Goal: Contribute content

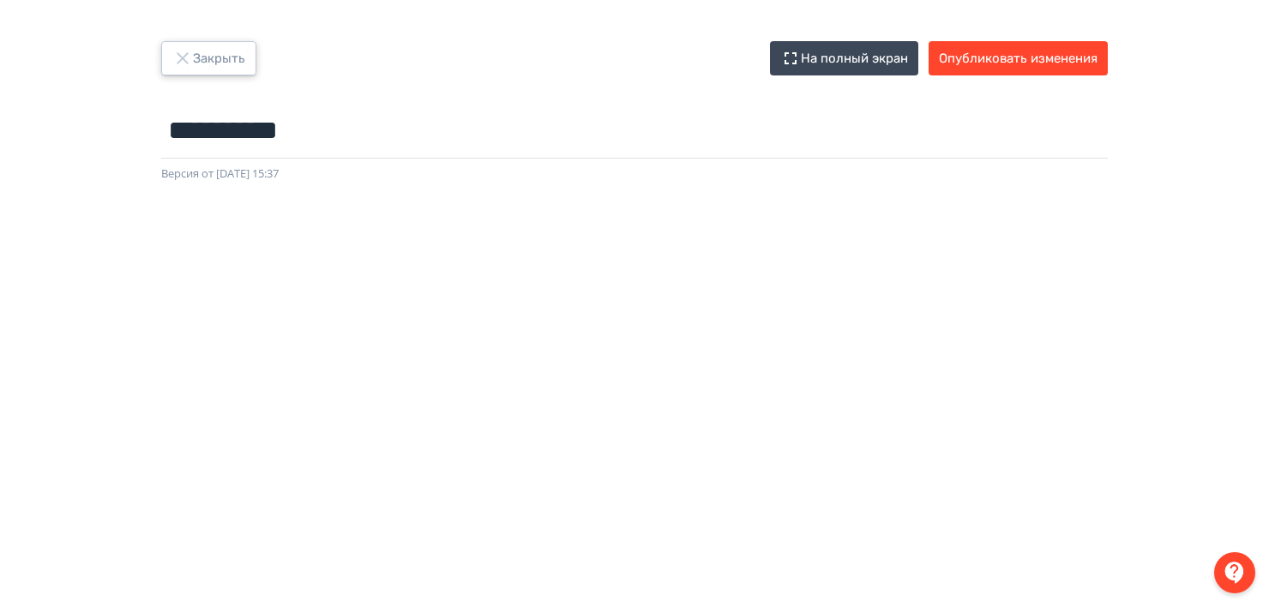
click at [181, 51] on icon "button" at bounding box center [182, 58] width 21 height 21
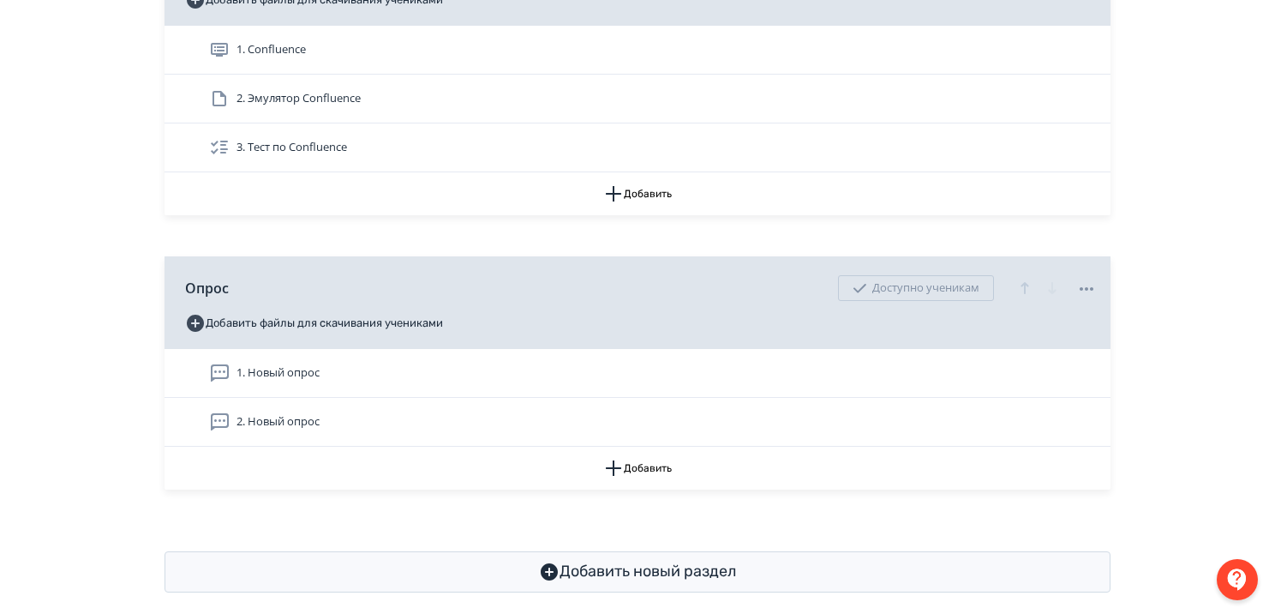
scroll to position [586, 0]
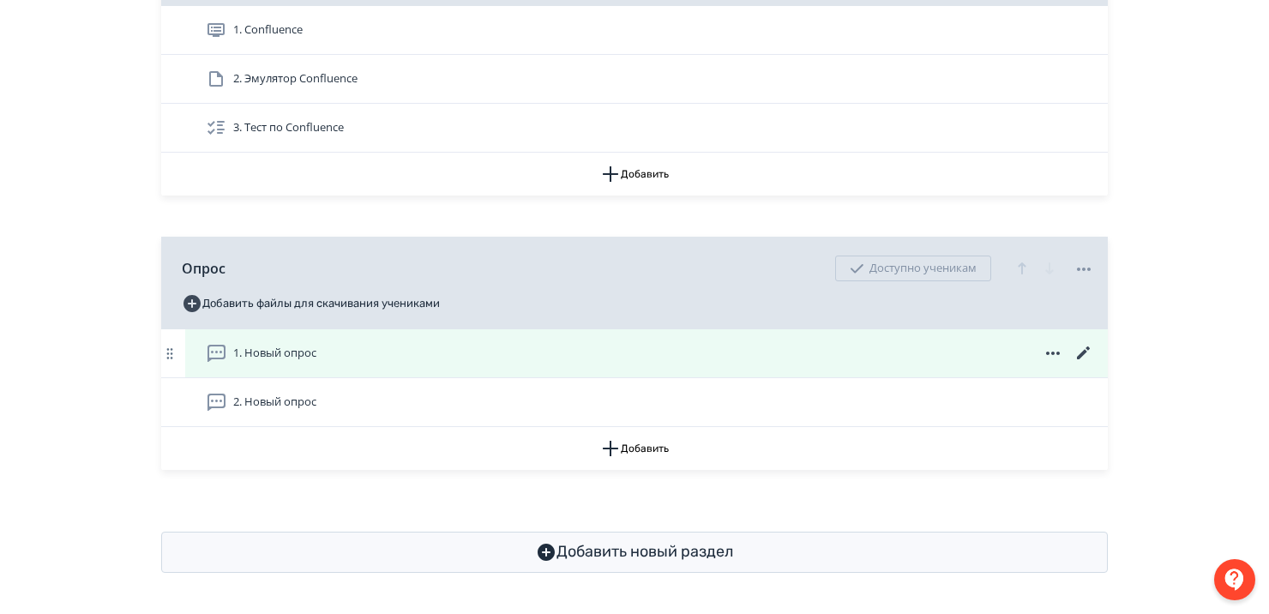
click at [1047, 350] on icon at bounding box center [1052, 353] width 21 height 21
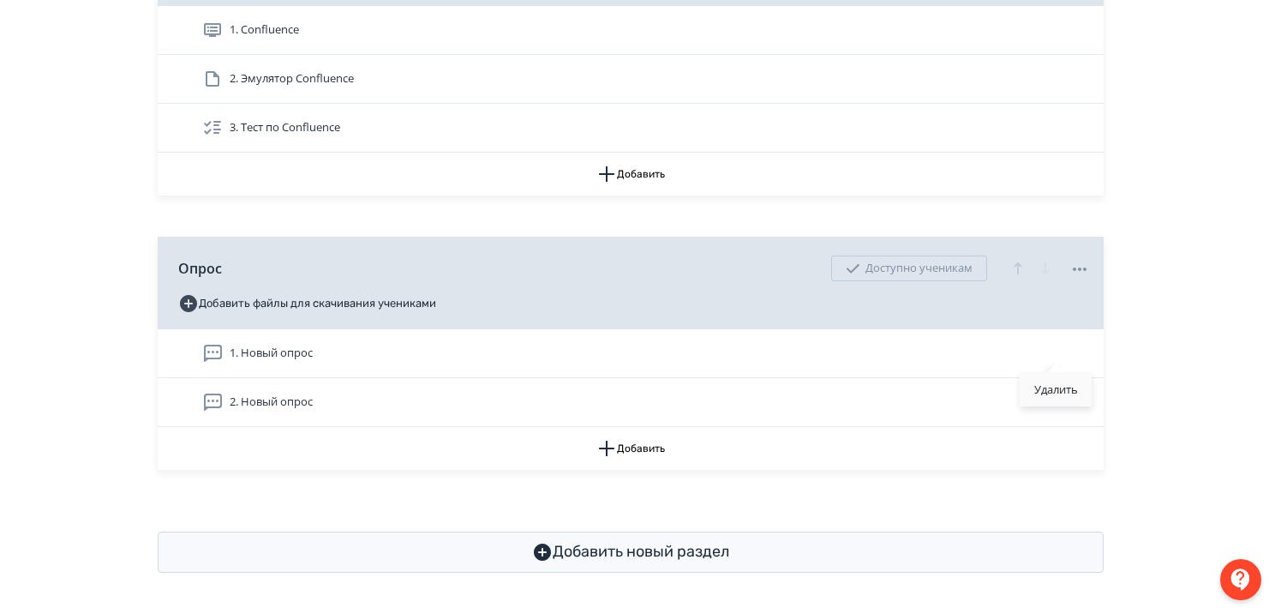
click at [1056, 393] on div "Удалить" at bounding box center [1056, 389] width 71 height 34
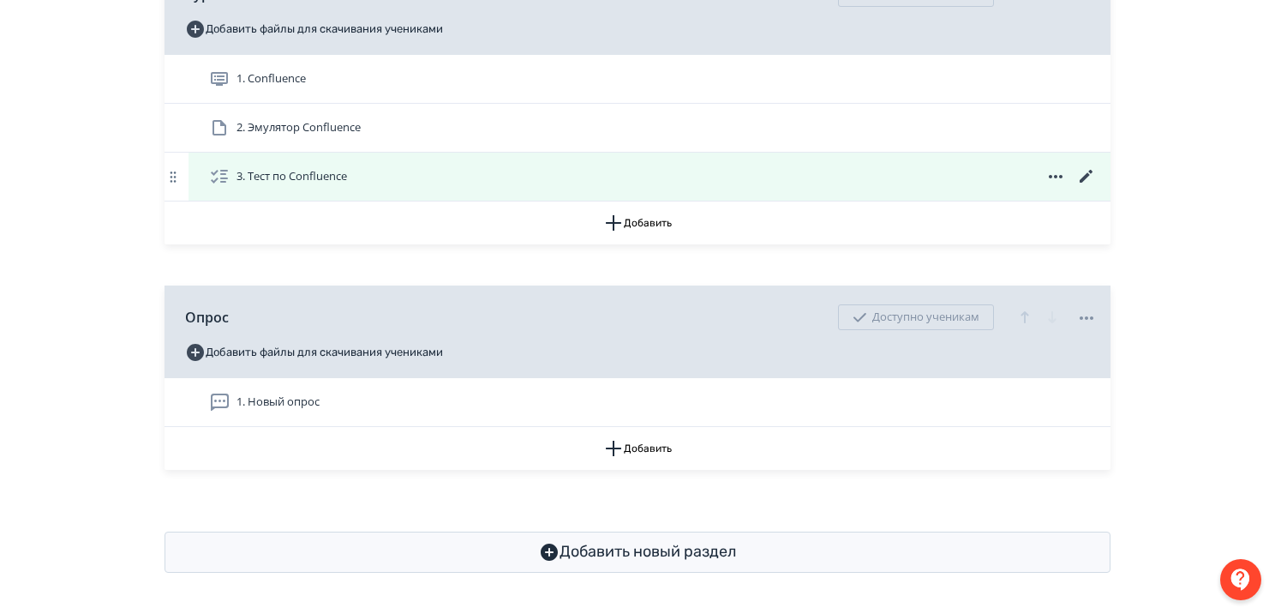
scroll to position [538, 0]
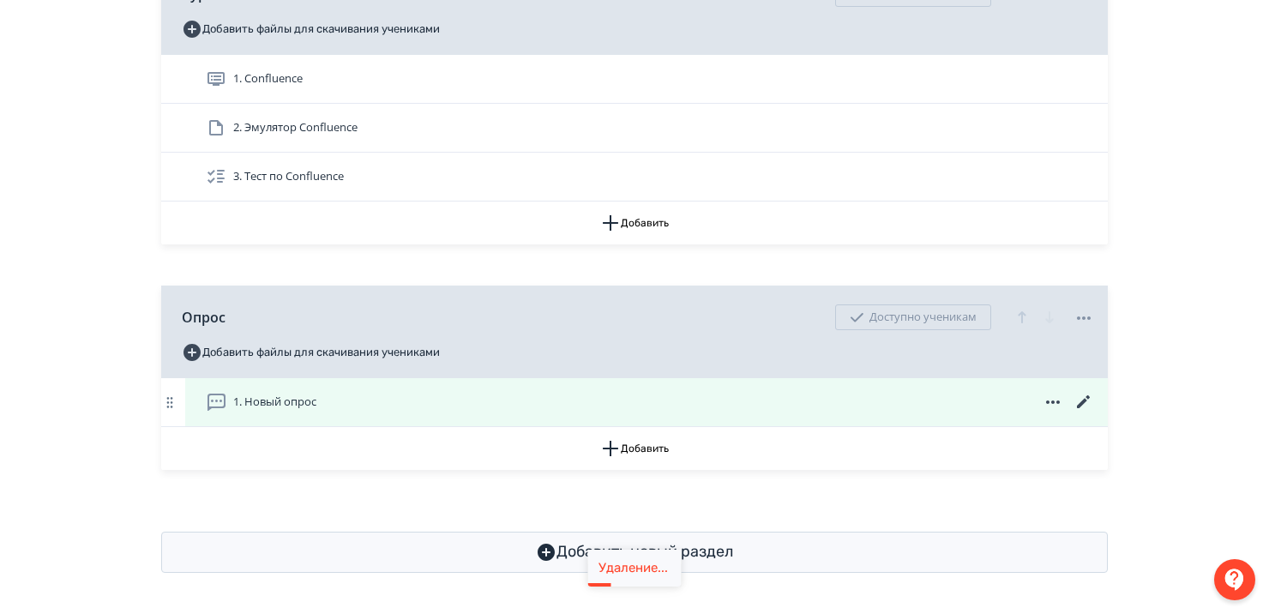
click at [1047, 396] on icon at bounding box center [1052, 402] width 21 height 21
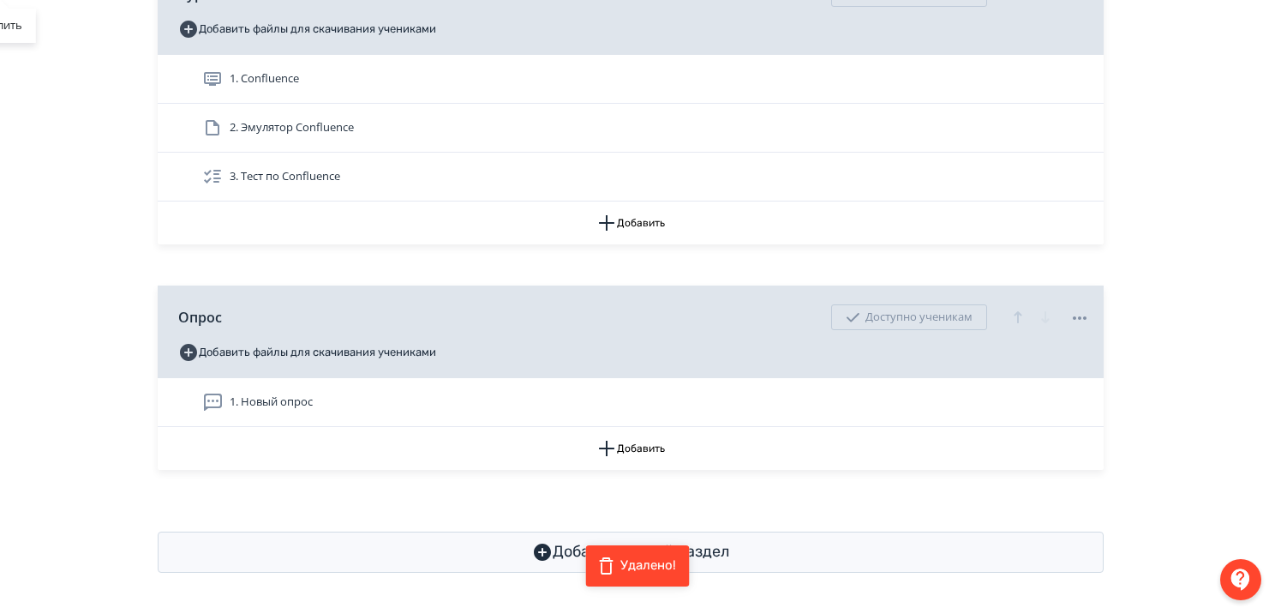
click at [1054, 425] on div "Удалить" at bounding box center [637, 307] width 1275 height 614
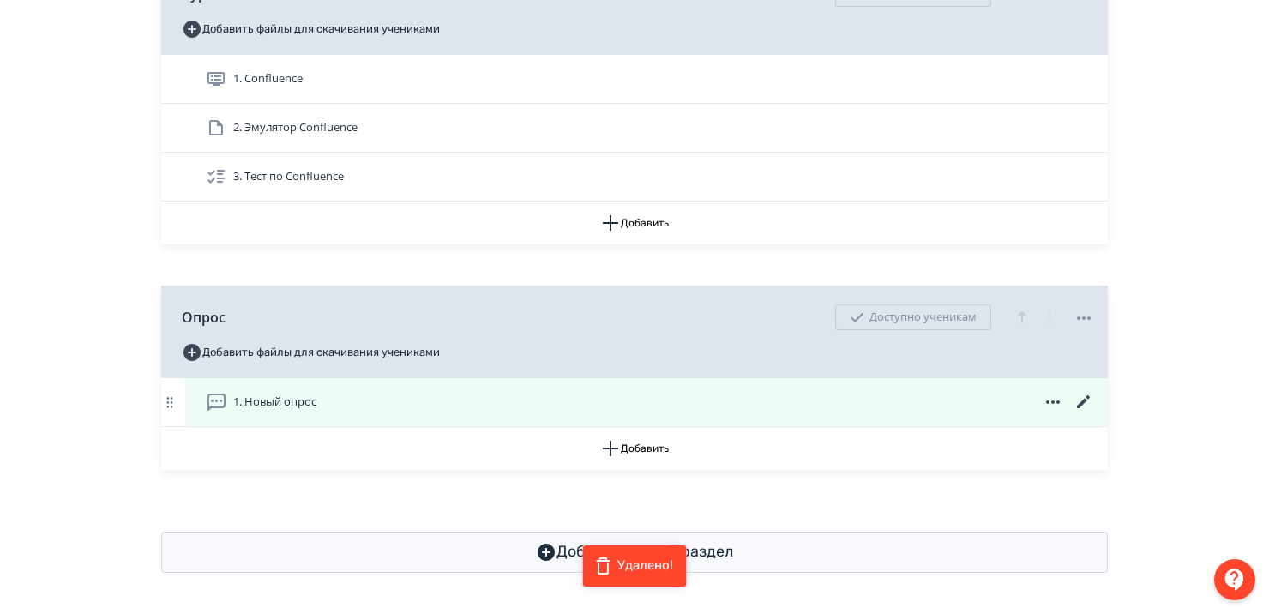
click at [1049, 398] on icon at bounding box center [1052, 402] width 21 height 21
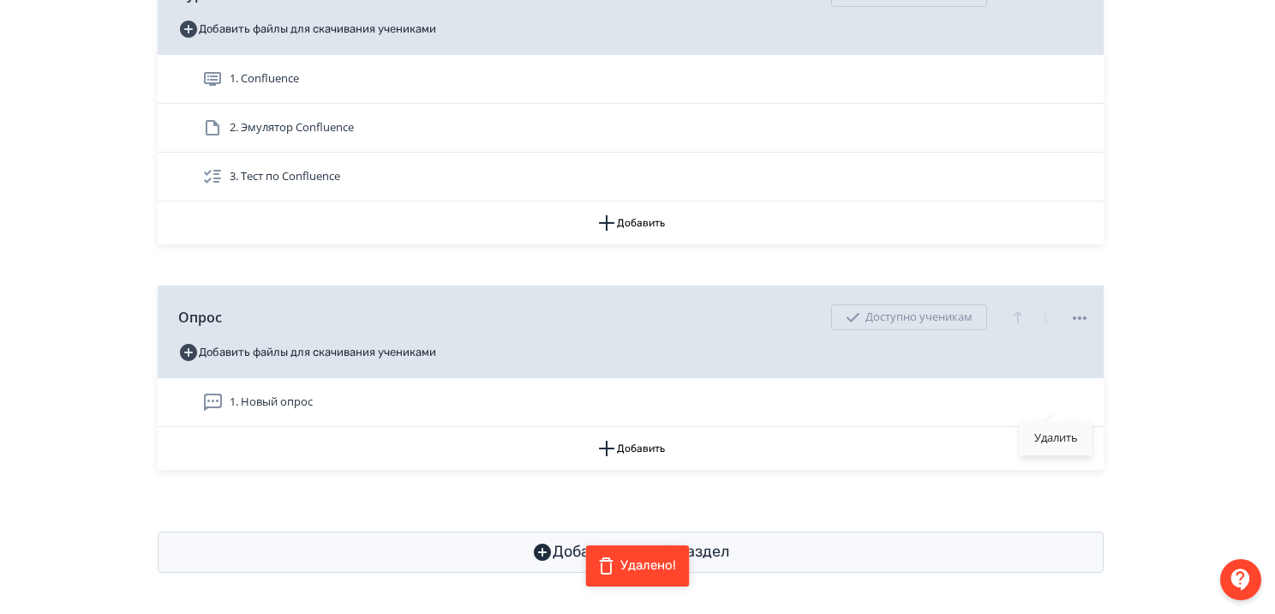
drag, startPoint x: 1053, startPoint y: 435, endPoint x: 679, endPoint y: 171, distance: 458.2
click at [1053, 435] on div "Удалить" at bounding box center [1056, 438] width 71 height 34
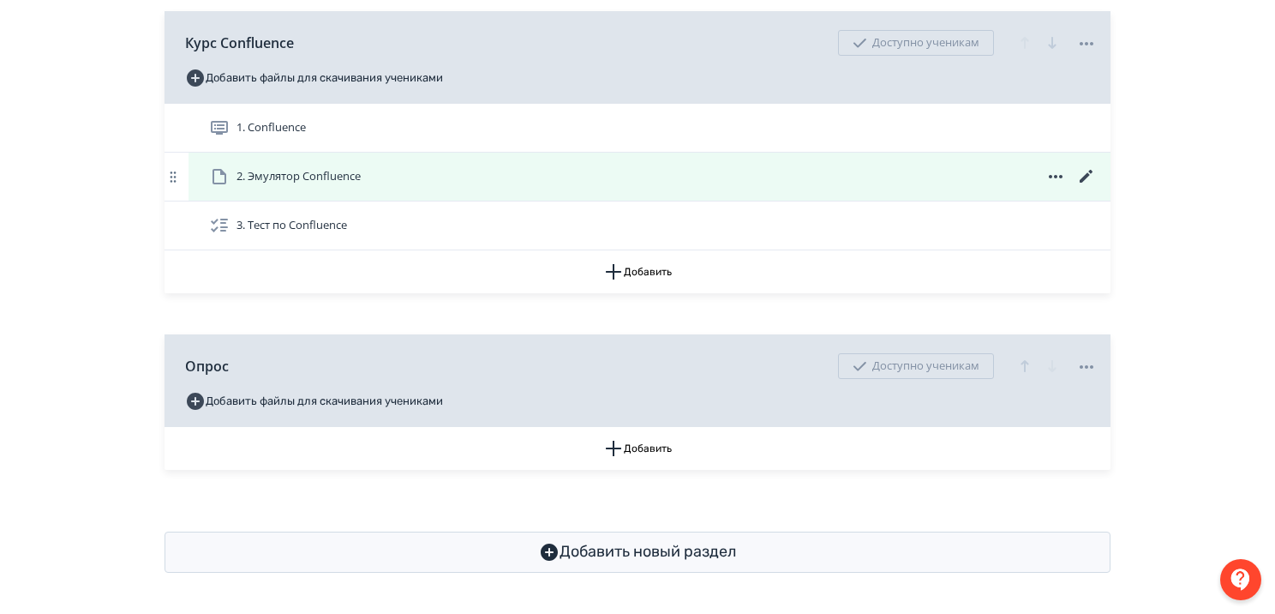
scroll to position [489, 0]
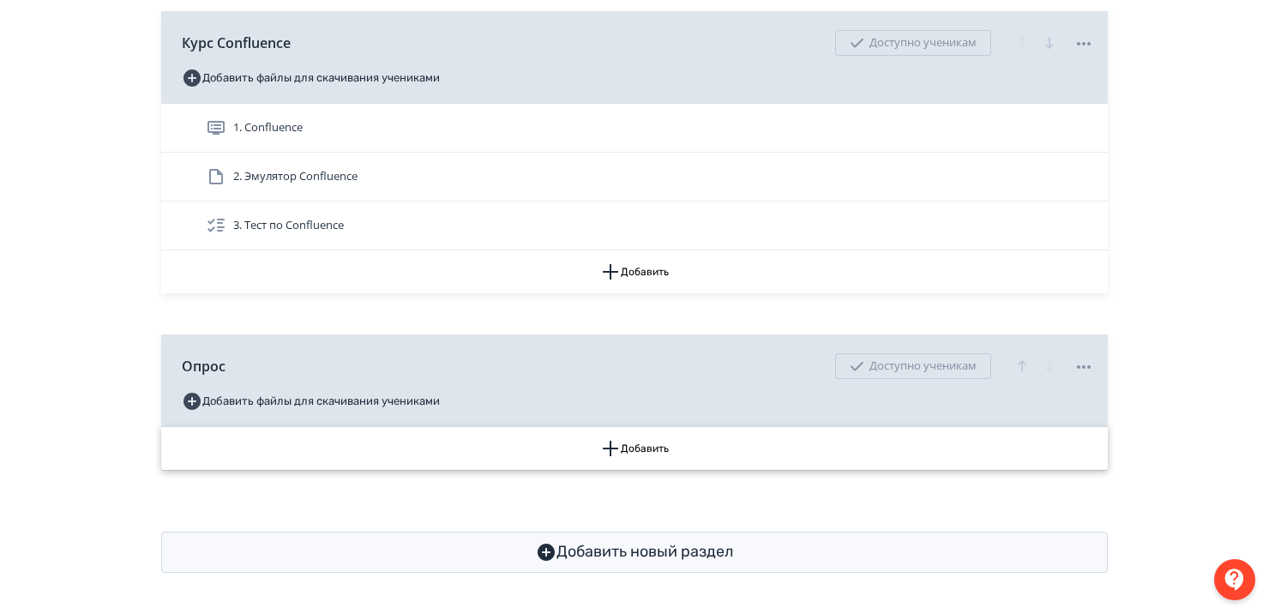
click at [635, 445] on button "Добавить" at bounding box center [634, 448] width 946 height 43
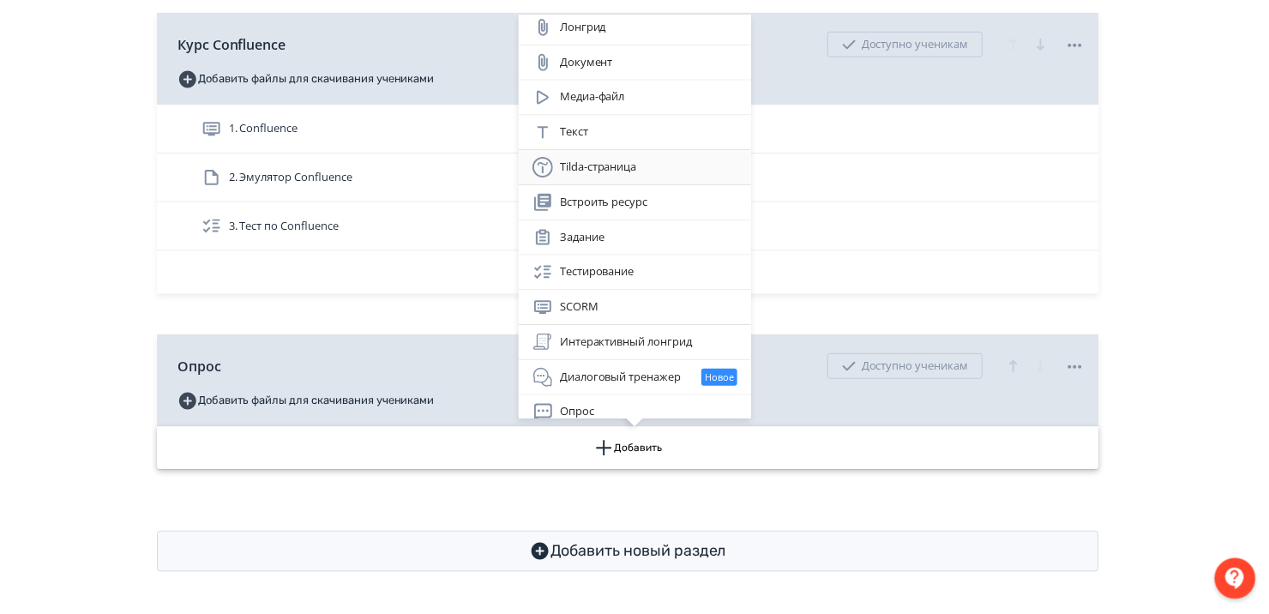
scroll to position [14, 0]
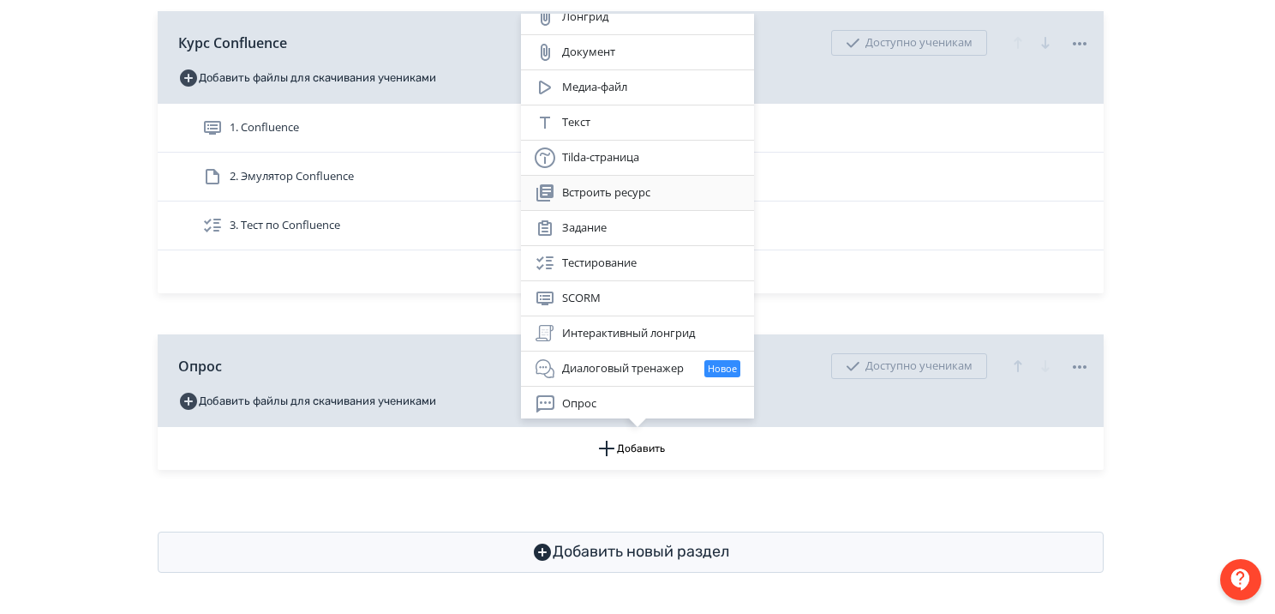
click at [592, 192] on div "Встроить ресурс" at bounding box center [638, 193] width 206 height 21
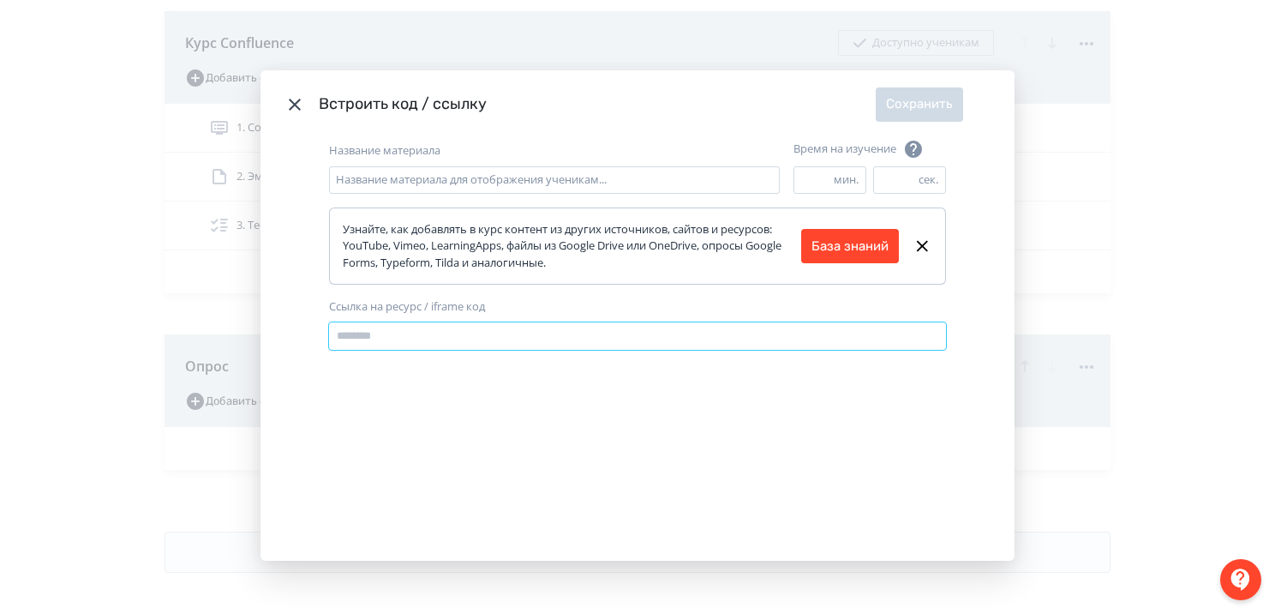
click at [398, 341] on input "Ссылка на ресурс / iframe код" at bounding box center [637, 335] width 617 height 27
paste input "**********"
type input "**********"
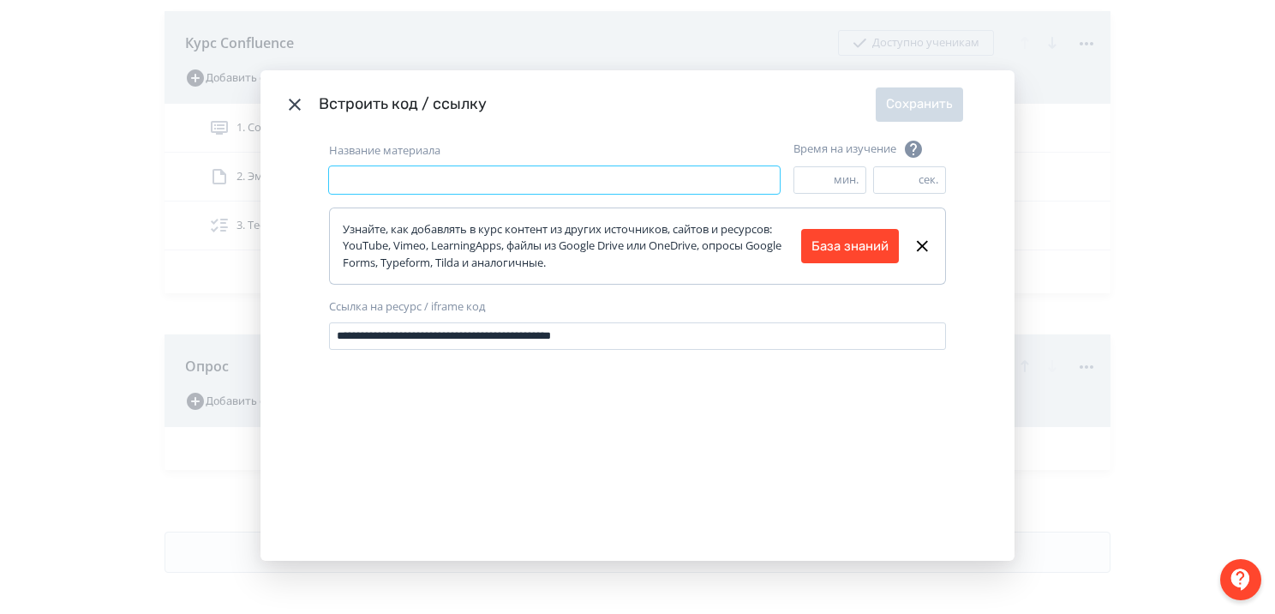
click at [453, 186] on input "Название материала" at bounding box center [554, 179] width 451 height 27
type input "*****"
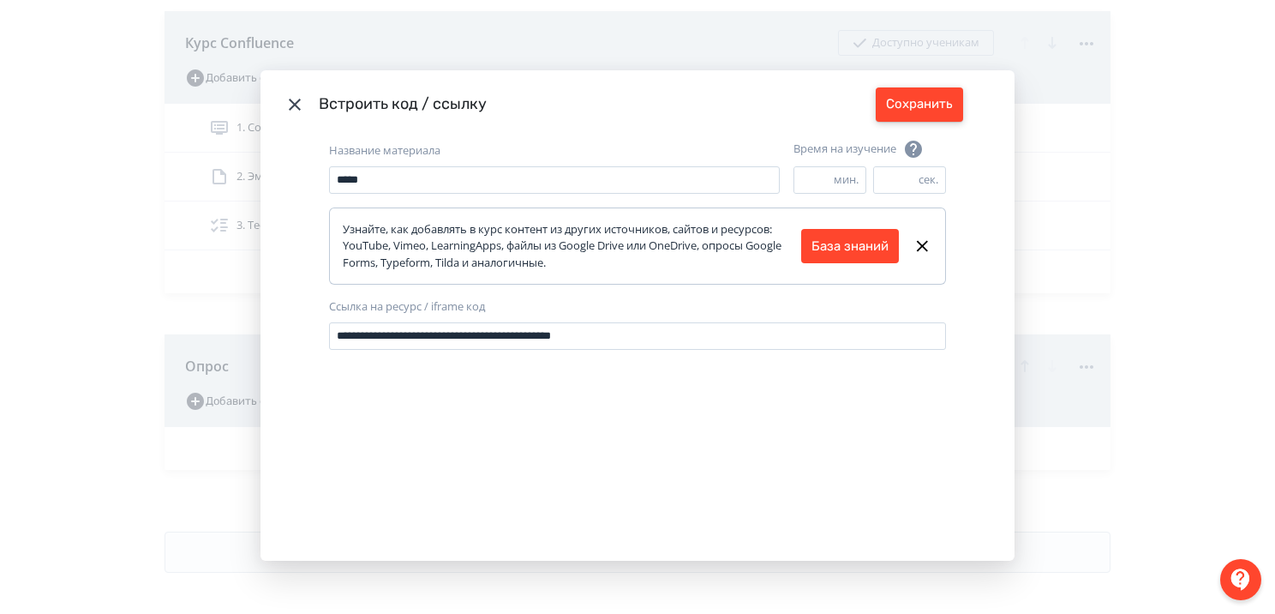
click at [884, 113] on button "Сохранить" at bounding box center [919, 104] width 87 height 34
click at [912, 110] on button "Сохранить" at bounding box center [919, 104] width 87 height 34
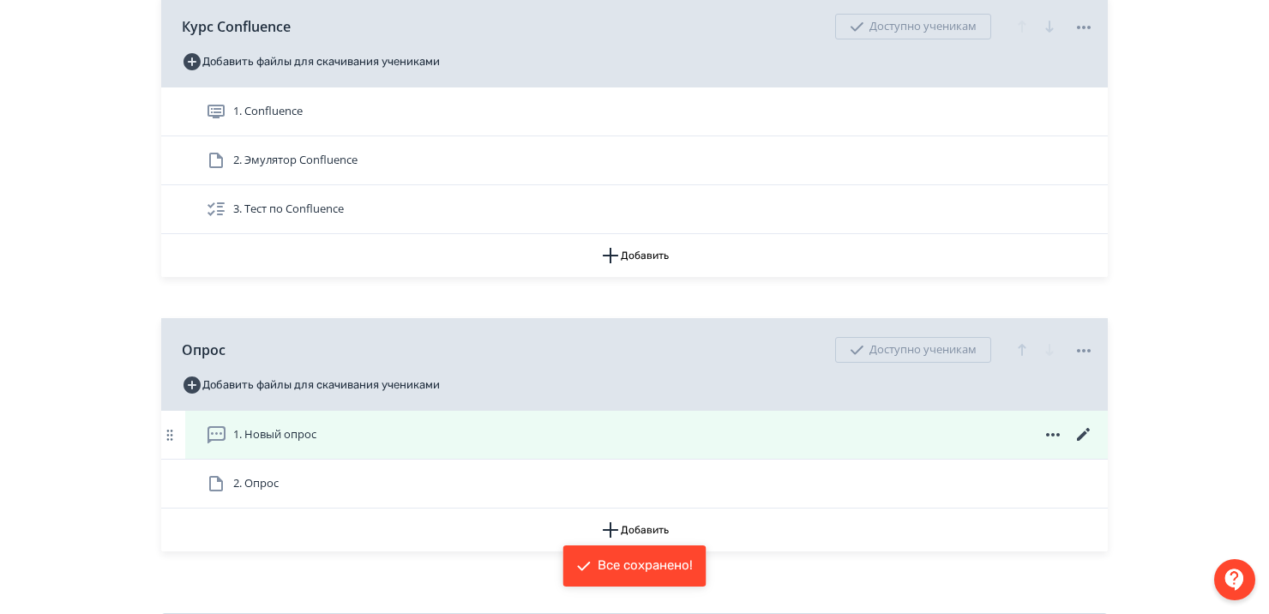
click at [1053, 445] on icon at bounding box center [1052, 434] width 21 height 21
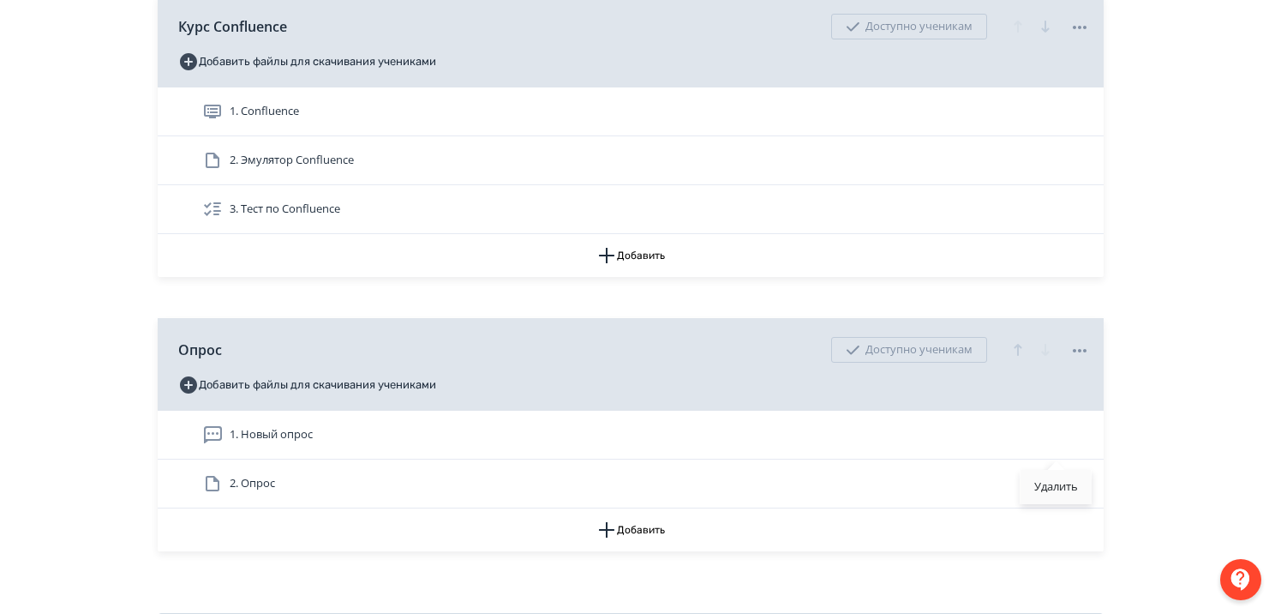
click at [1046, 483] on div "Удалить" at bounding box center [1056, 487] width 71 height 34
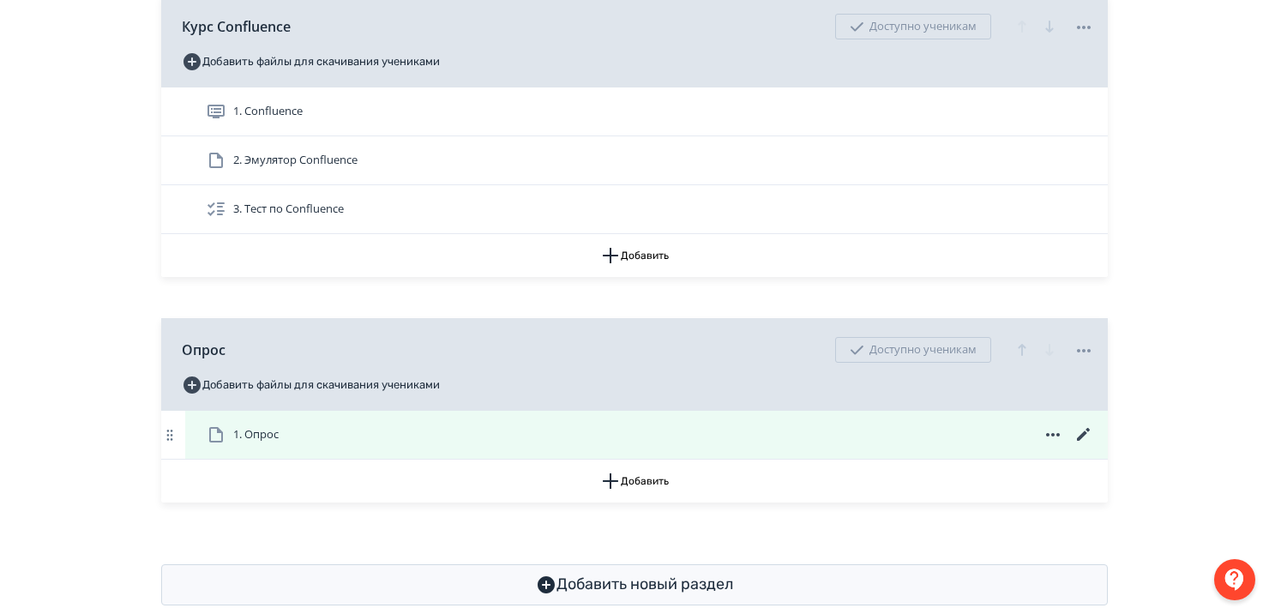
click at [263, 443] on span "1. Опрос" at bounding box center [255, 434] width 45 height 17
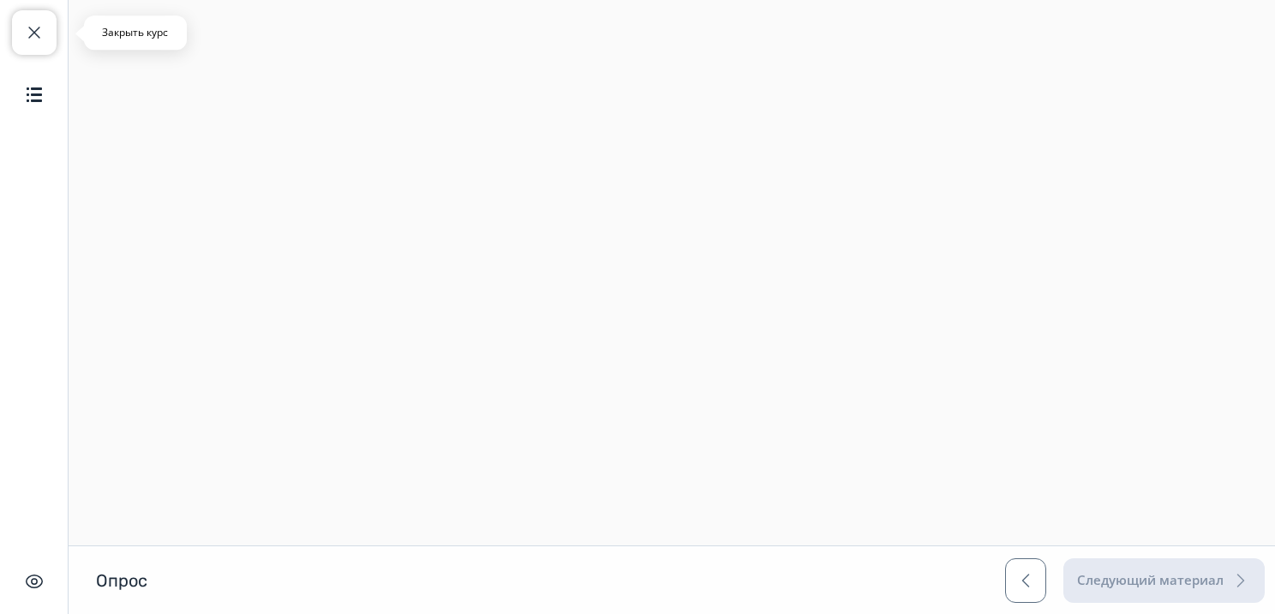
click at [24, 34] on span "button" at bounding box center [34, 32] width 21 height 21
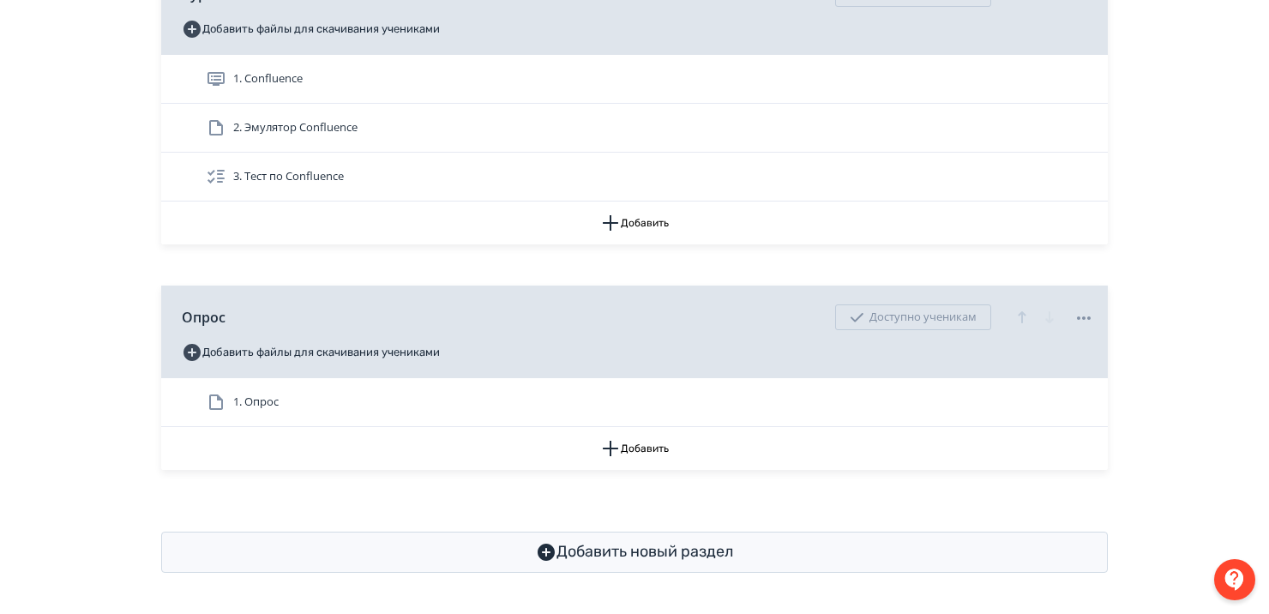
scroll to position [538, 0]
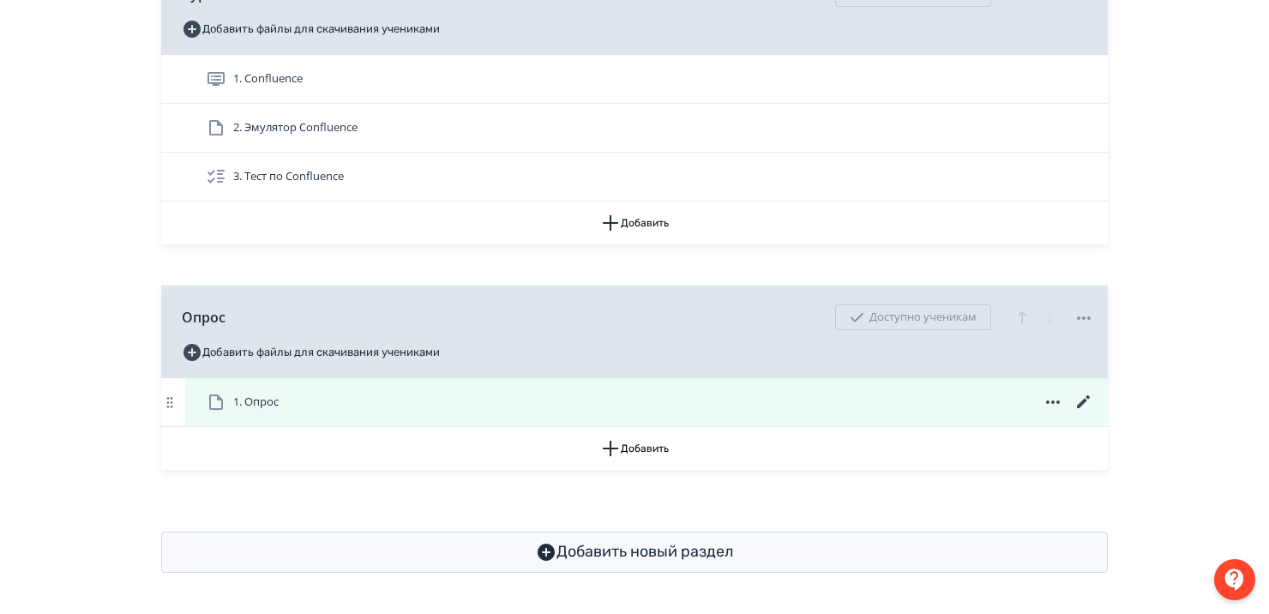
click at [1083, 399] on icon at bounding box center [1083, 401] width 13 height 13
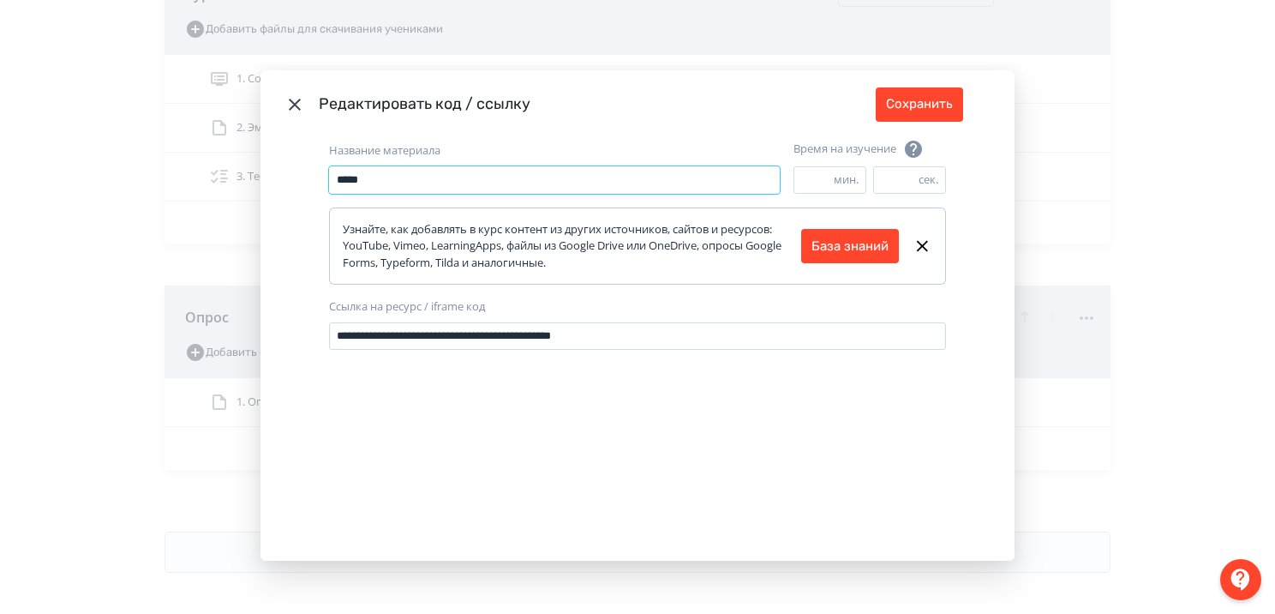
drag, startPoint x: 420, startPoint y: 186, endPoint x: 154, endPoint y: 154, distance: 267.6
click at [158, 155] on div "**********" at bounding box center [637, 307] width 1275 height 614
type input "**********"
click at [902, 106] on button "Сохранить" at bounding box center [919, 104] width 87 height 34
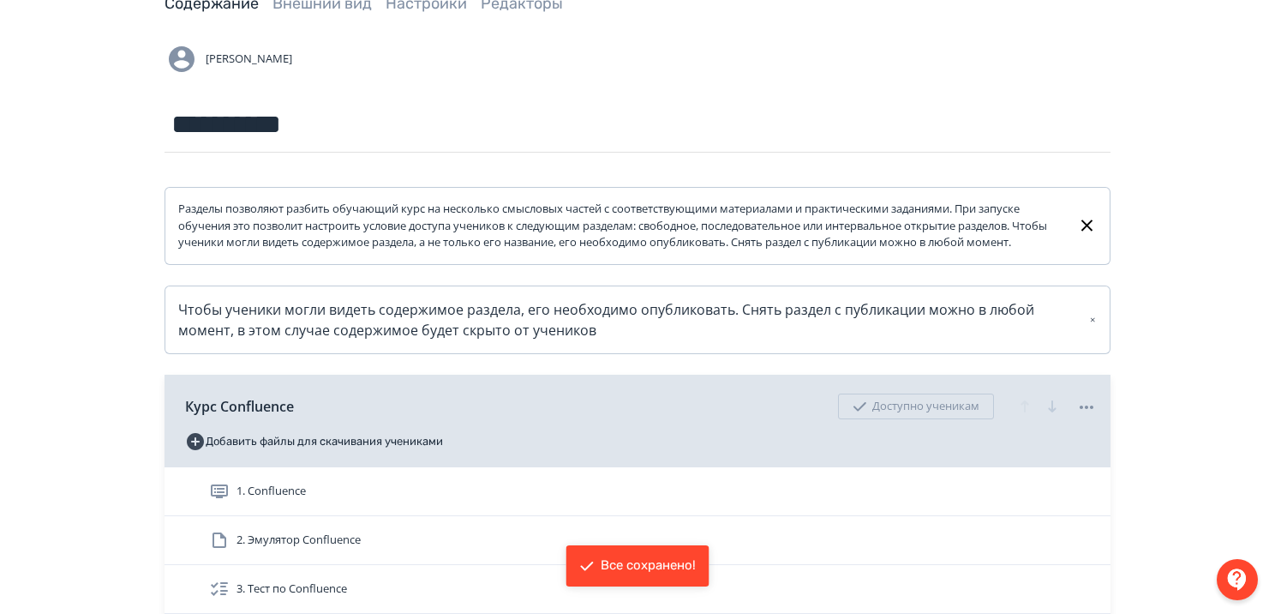
scroll to position [0, 0]
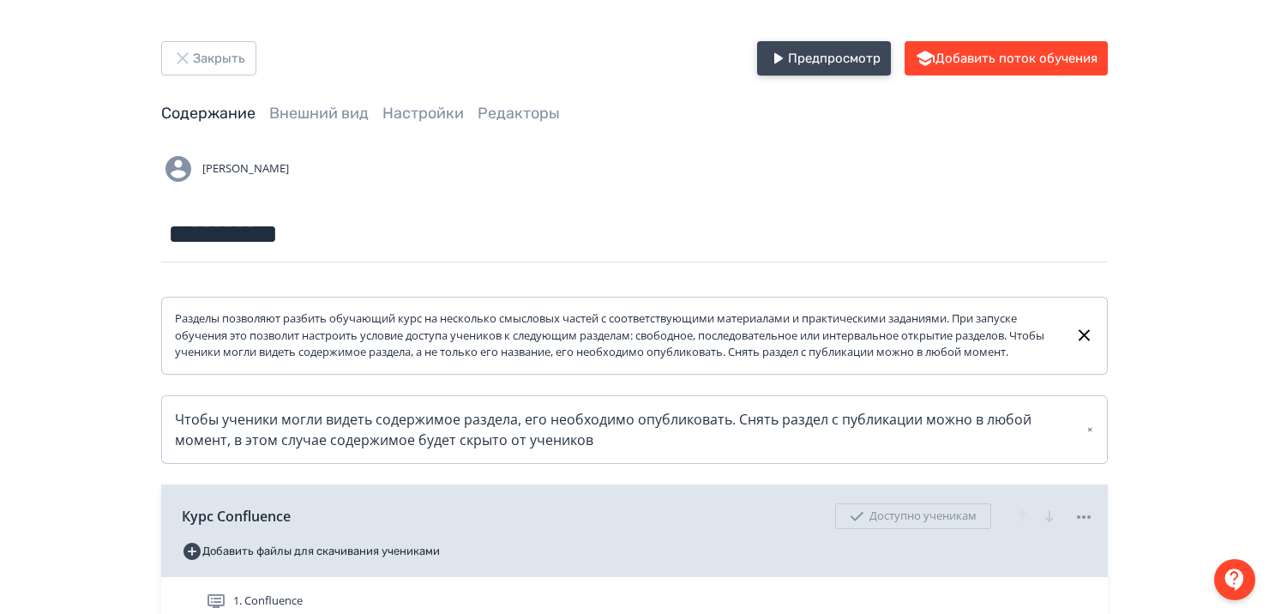
click at [783, 54] on icon "button" at bounding box center [777, 58] width 21 height 21
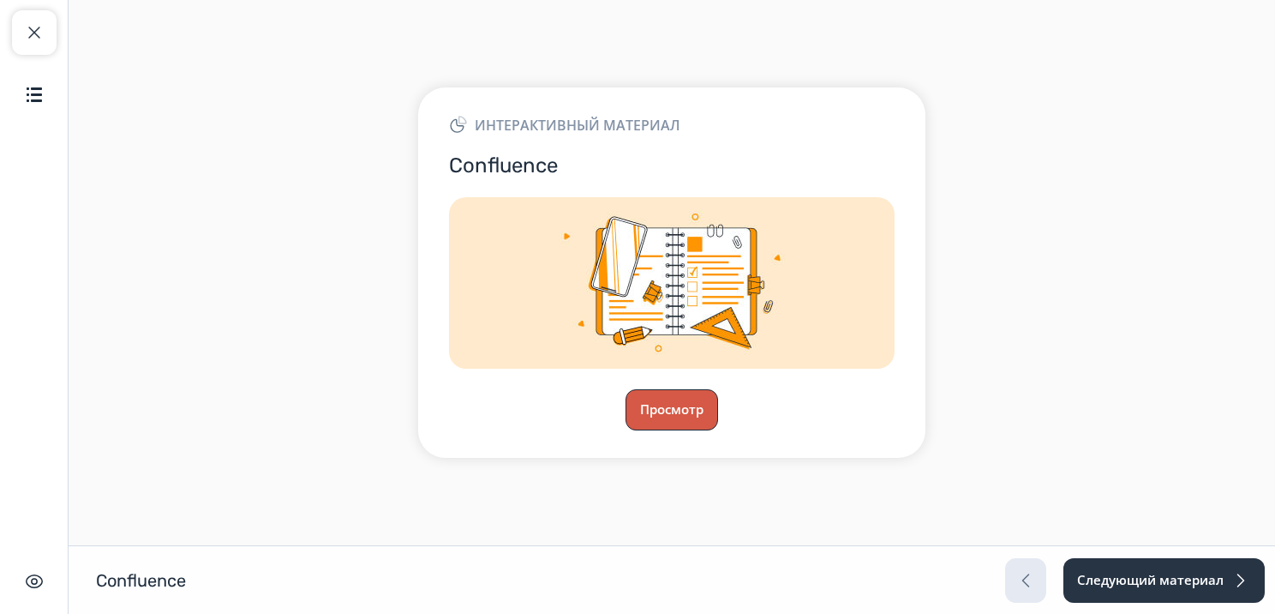
click at [699, 415] on button "Просмотр" at bounding box center [672, 409] width 93 height 41
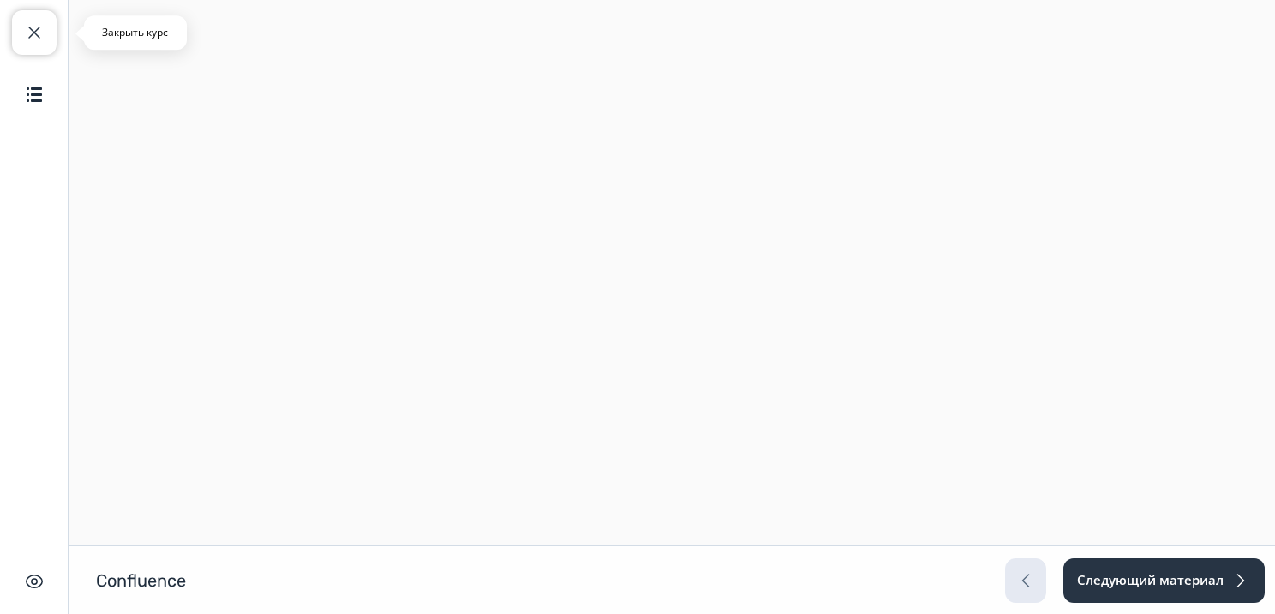
click at [45, 27] on button "Закрыть курс" at bounding box center [34, 32] width 45 height 45
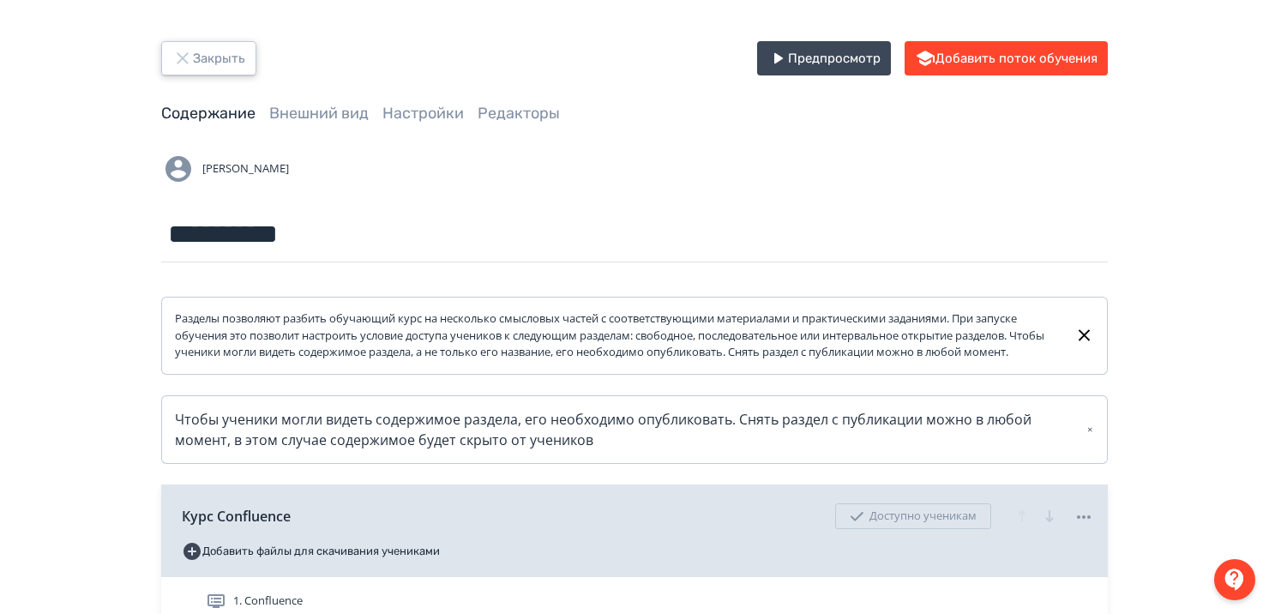
click at [189, 53] on icon "button" at bounding box center [182, 58] width 21 height 21
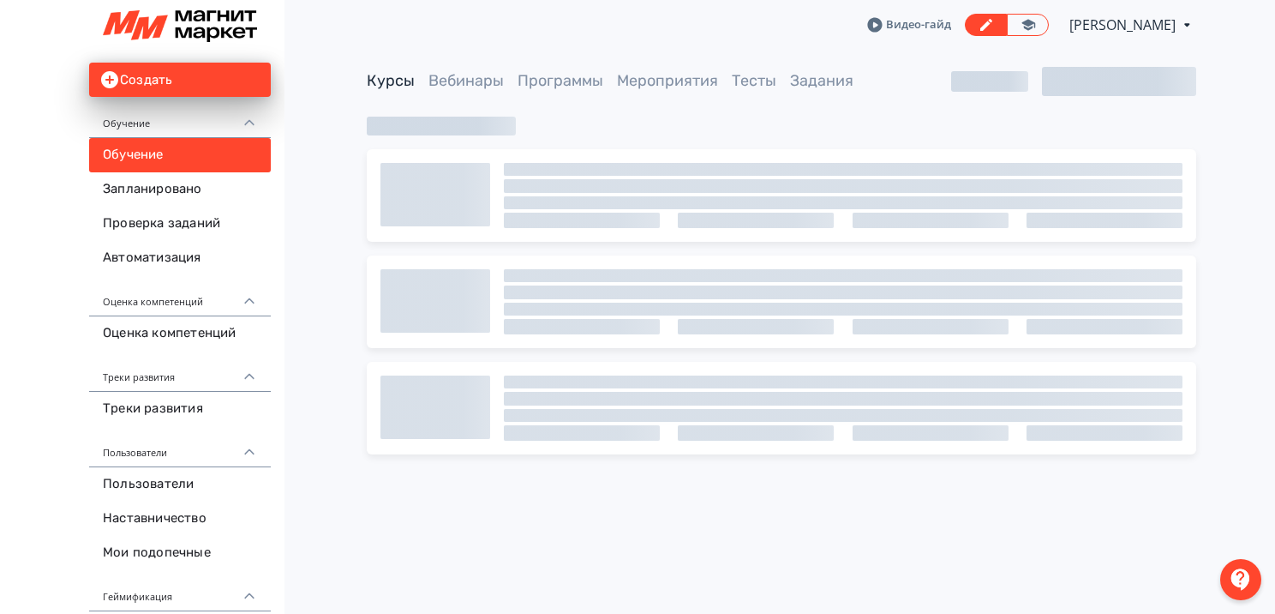
click at [1028, 37] on div "Видео-гайд [PERSON_NAME] PRO Повысьте эффективность платформы при помощи дополн…" at bounding box center [782, 25] width 830 height 50
click at [1022, 27] on icon at bounding box center [1028, 24] width 15 height 15
